Goal: Task Accomplishment & Management: Manage account settings

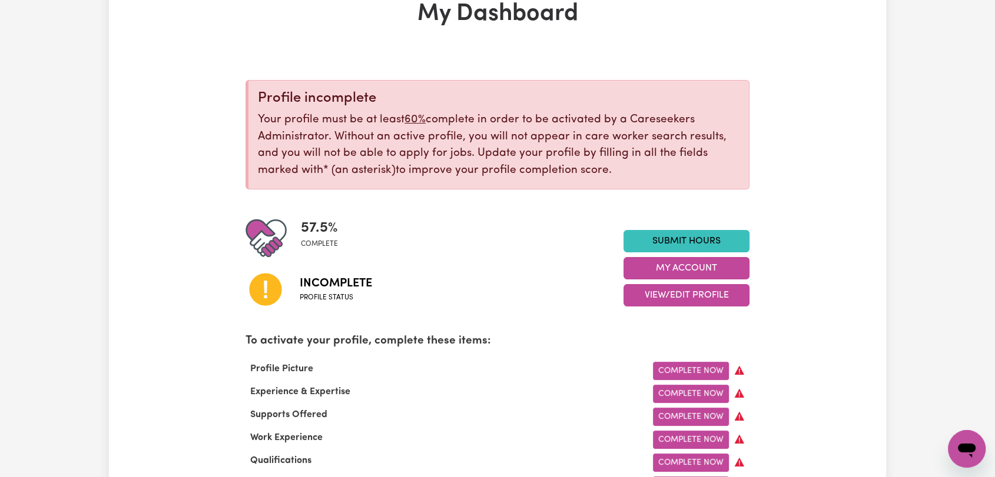
scroll to position [131, 0]
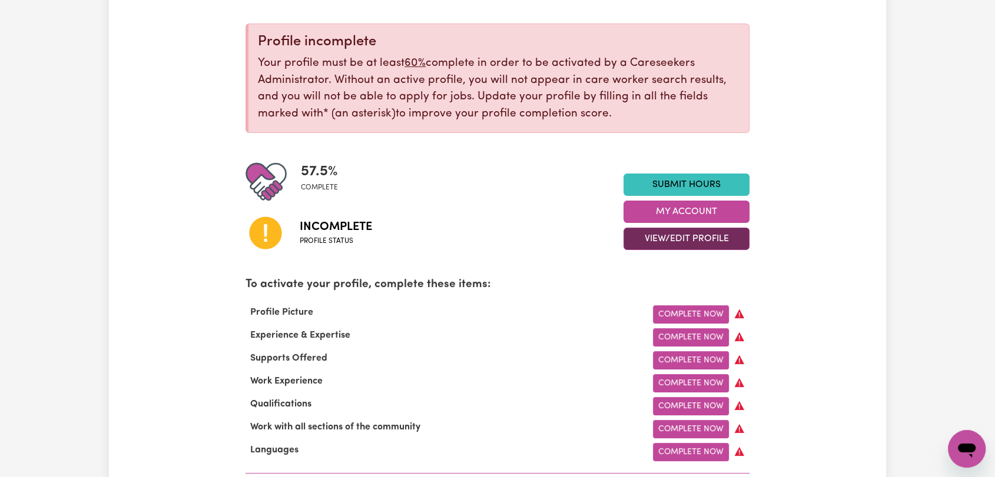
click at [657, 239] on button "View/Edit Profile" at bounding box center [686, 239] width 126 height 22
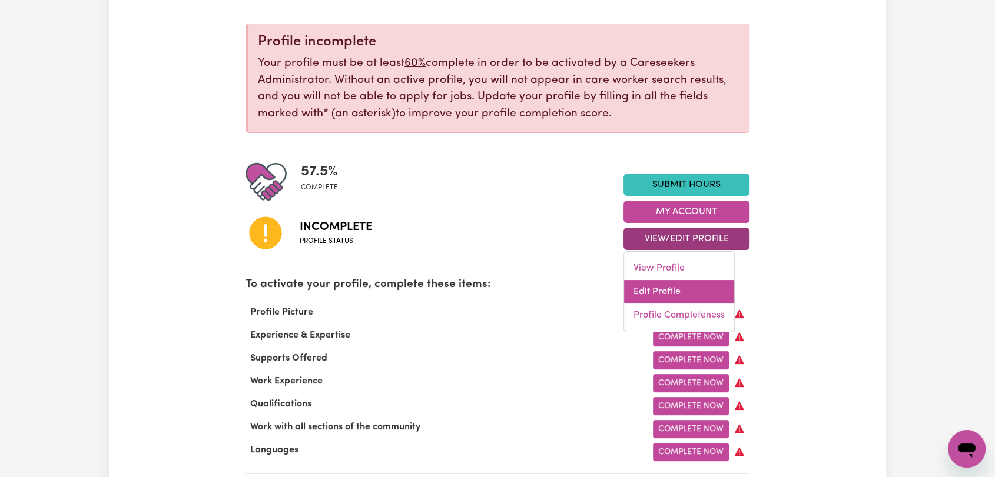
click at [652, 285] on link "Edit Profile" at bounding box center [679, 292] width 110 height 24
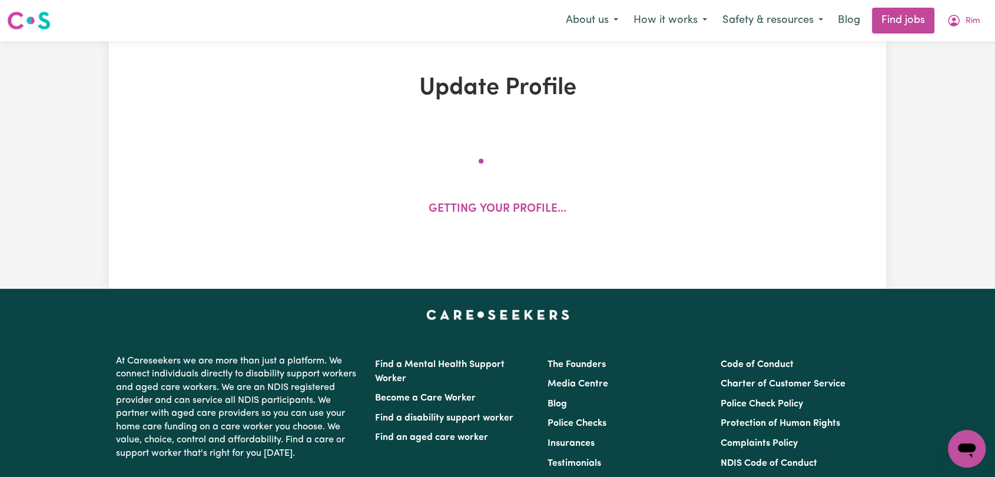
select select "[DEMOGRAPHIC_DATA]"
select select "[DEMOGRAPHIC_DATA] Citizen"
select select "Studying a healthcare related degree or qualification"
select select "67"
select select "95"
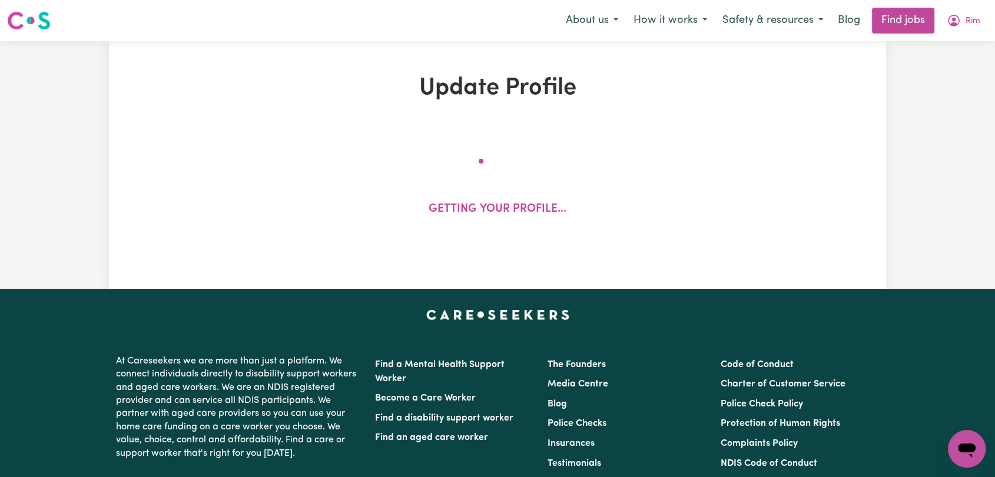
select select "125"
select select "150"
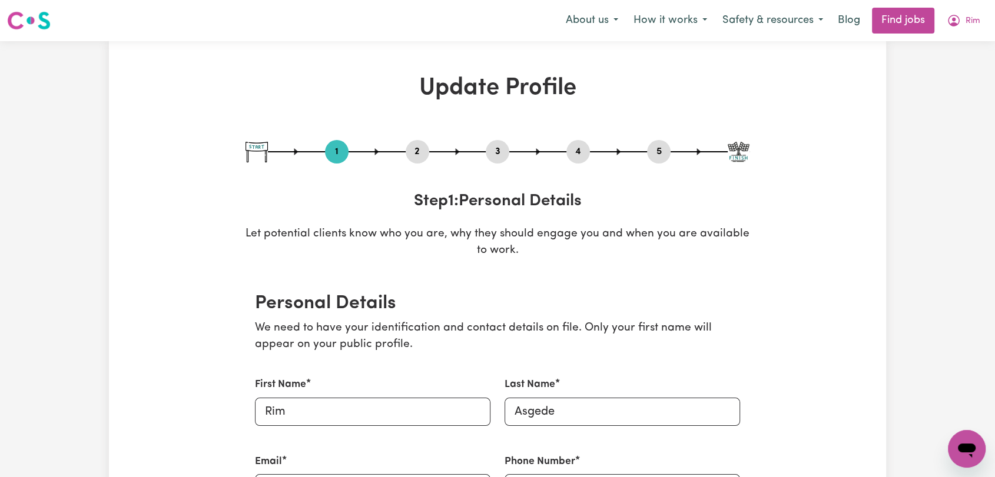
click at [561, 153] on div "1 2 3 4 5" at bounding box center [497, 152] width 504 height 24
click at [569, 149] on button "4" at bounding box center [578, 151] width 24 height 15
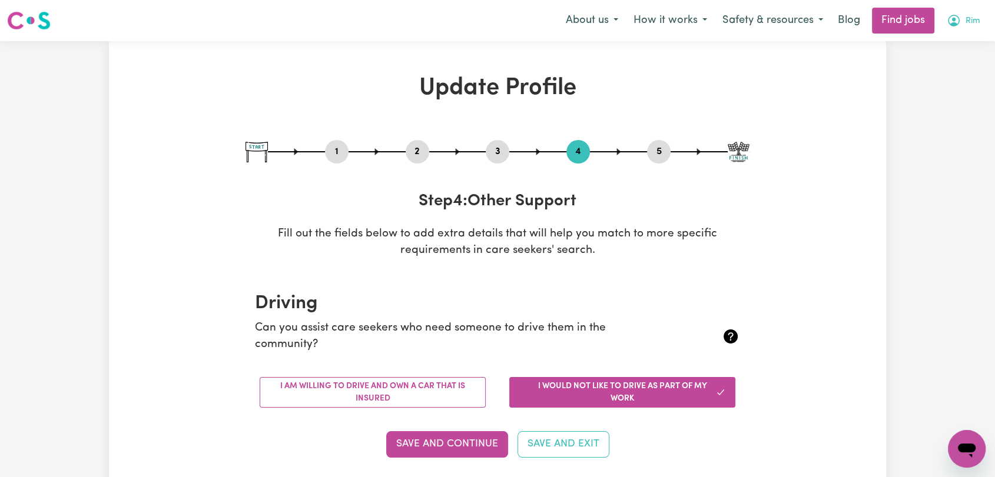
click at [967, 25] on span "Rim" at bounding box center [972, 21] width 15 height 13
click at [920, 95] on link "Logout" at bounding box center [940, 90] width 93 height 22
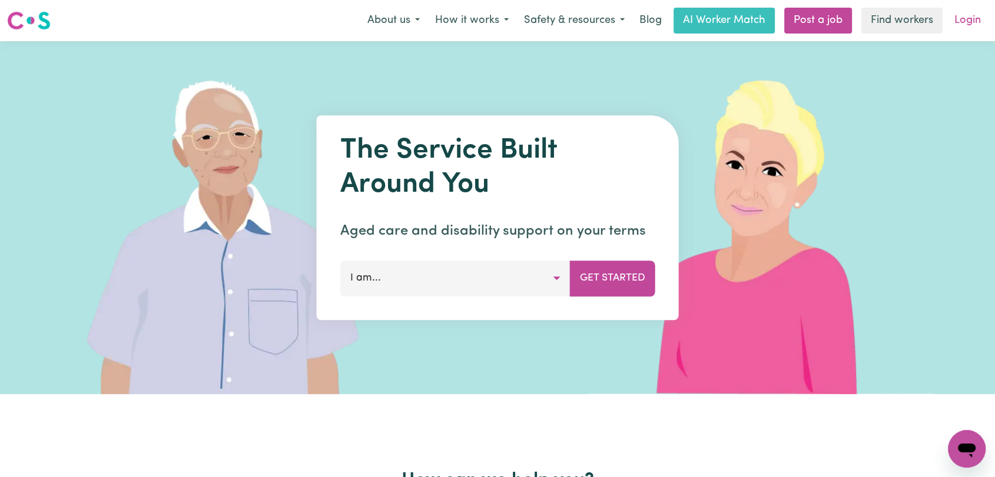
click at [973, 20] on link "Login" at bounding box center [967, 21] width 41 height 26
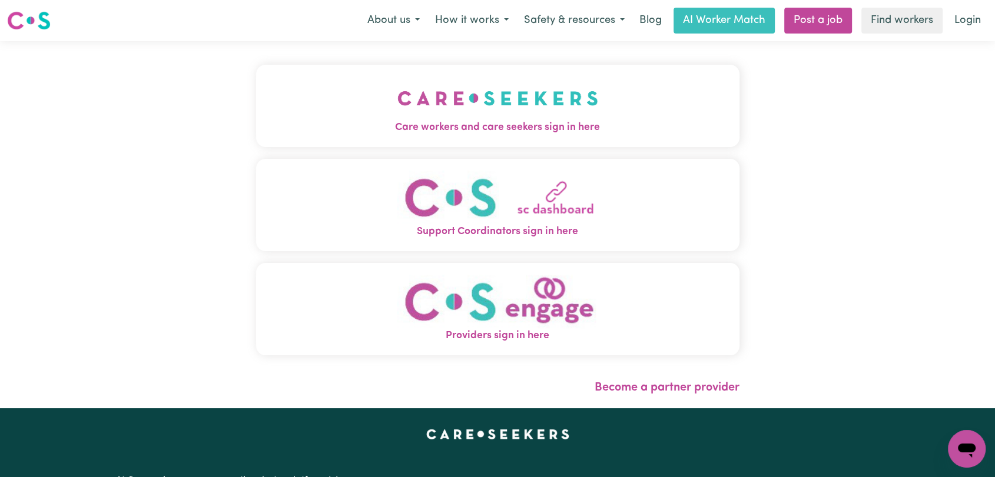
click at [439, 105] on img "Care workers and care seekers sign in here" at bounding box center [497, 99] width 201 height 44
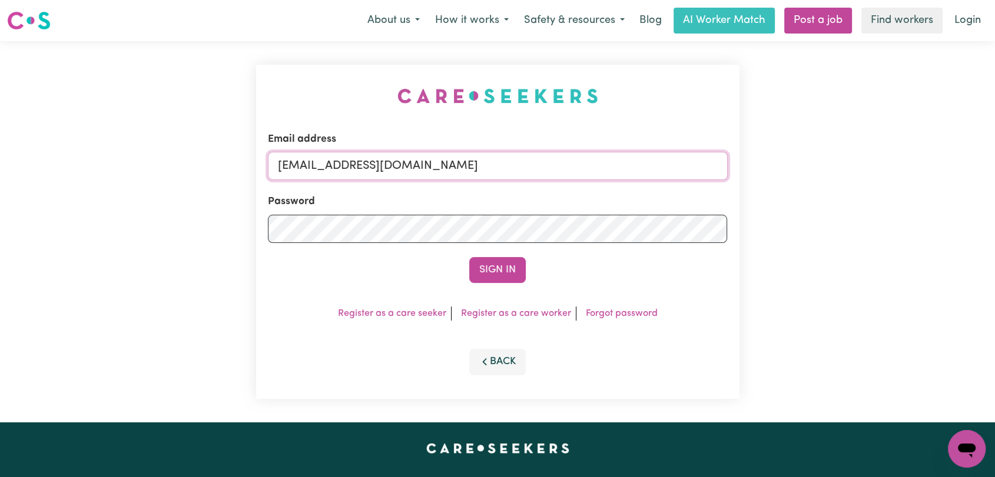
click at [507, 161] on input "[EMAIL_ADDRESS][DOMAIN_NAME]" at bounding box center [498, 166] width 460 height 28
drag, startPoint x: 339, startPoint y: 171, endPoint x: 656, endPoint y: 200, distance: 318.0
click at [656, 200] on form "Email address Superuser~[EMAIL_ADDRESS][DOMAIN_NAME] Password Sign In" at bounding box center [498, 207] width 460 height 151
type input "Superuser~[EMAIL_ADDRESS][DOMAIN_NAME]"
click at [506, 271] on button "Sign In" at bounding box center [497, 270] width 57 height 26
